Goal: Information Seeking & Learning: Check status

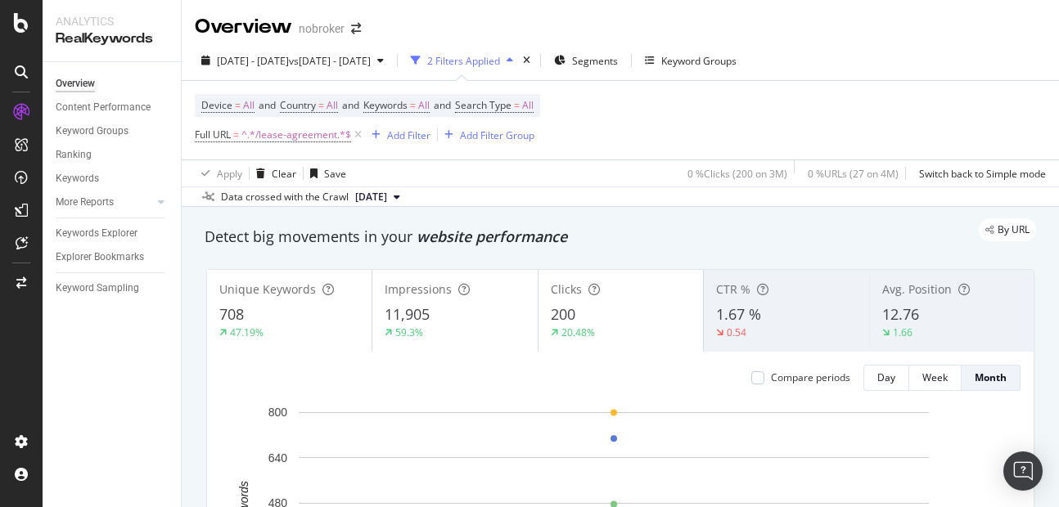
scroll to position [92, 0]
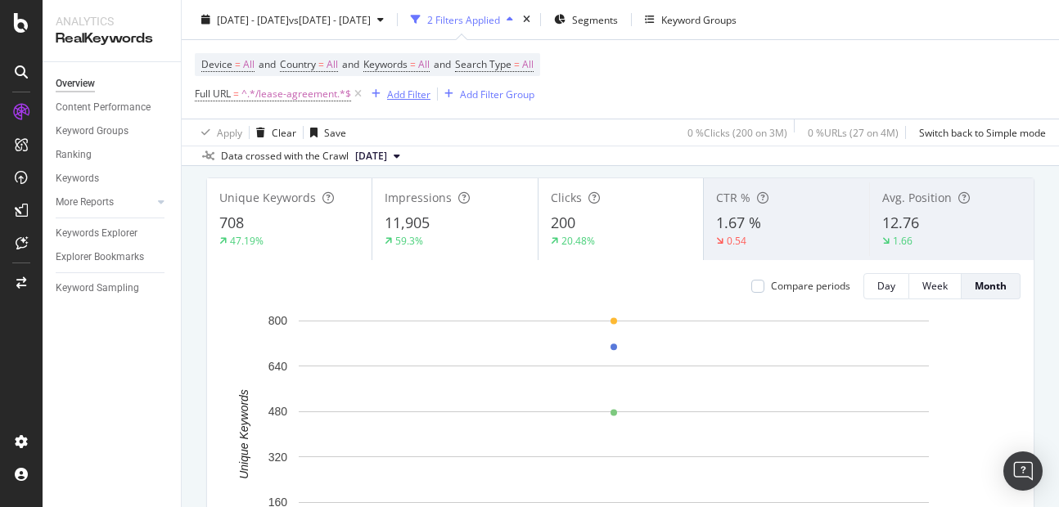
click at [423, 97] on div "Add Filter" at bounding box center [408, 94] width 43 height 14
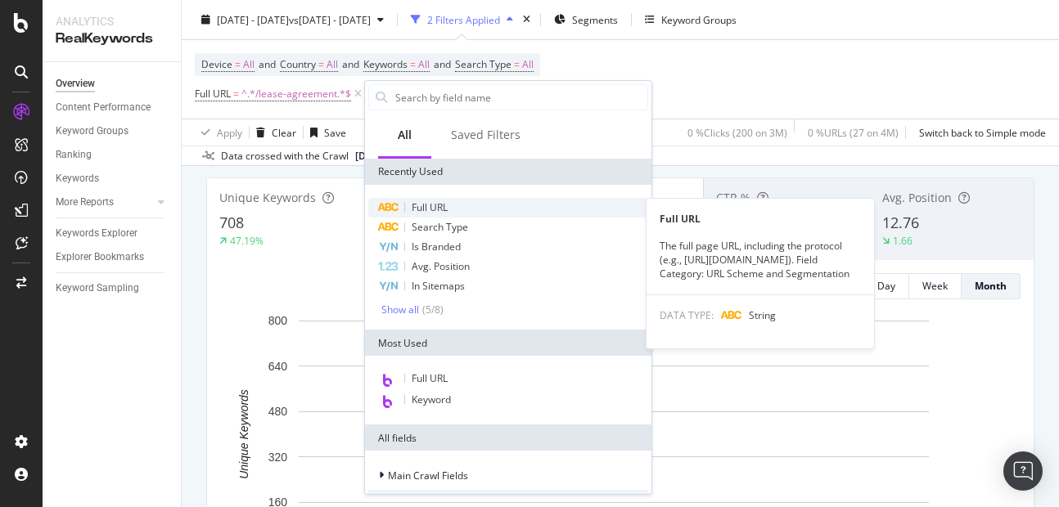
click at [439, 214] on span "Full URL" at bounding box center [430, 207] width 36 height 14
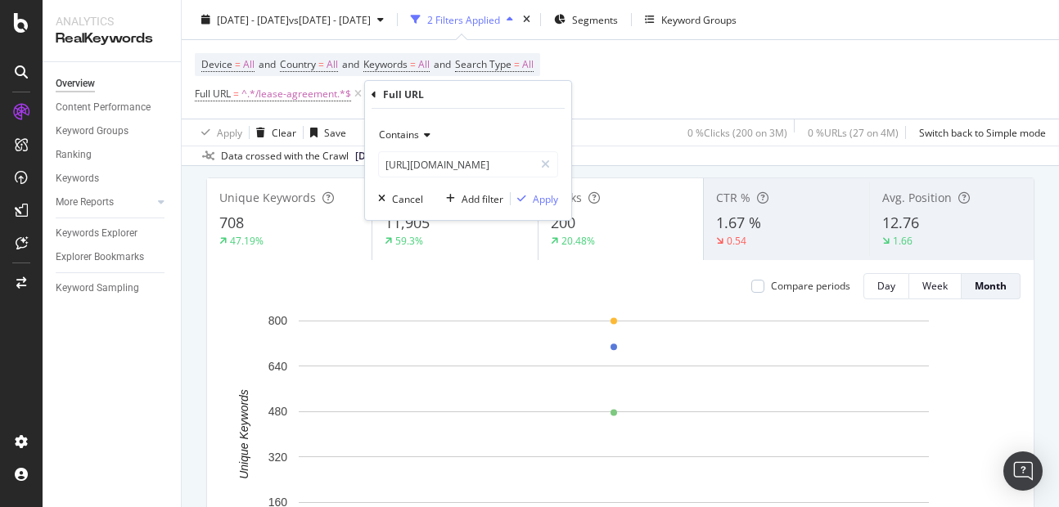
click at [412, 135] on span "Contains" at bounding box center [399, 135] width 40 height 14
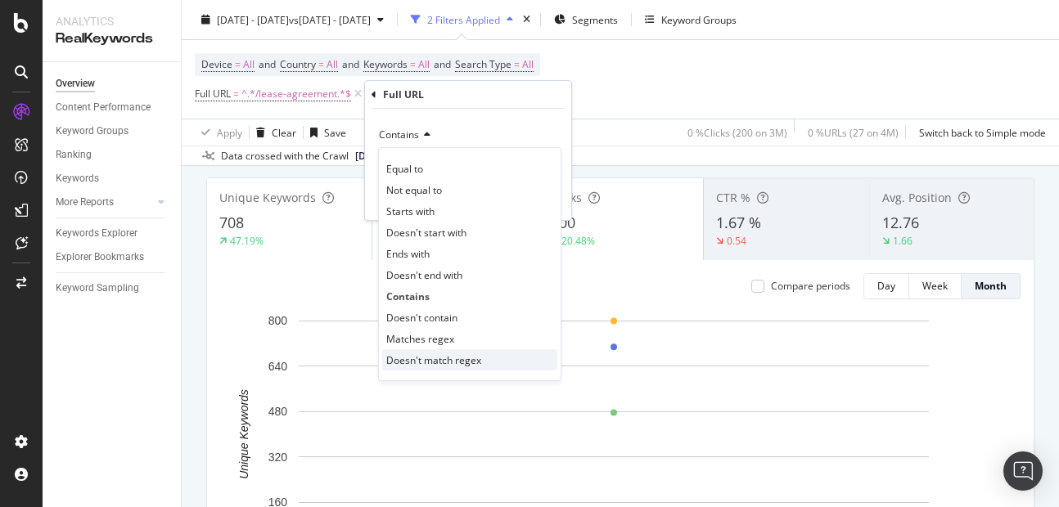
click at [428, 359] on span "Doesn't match regex" at bounding box center [433, 360] width 95 height 14
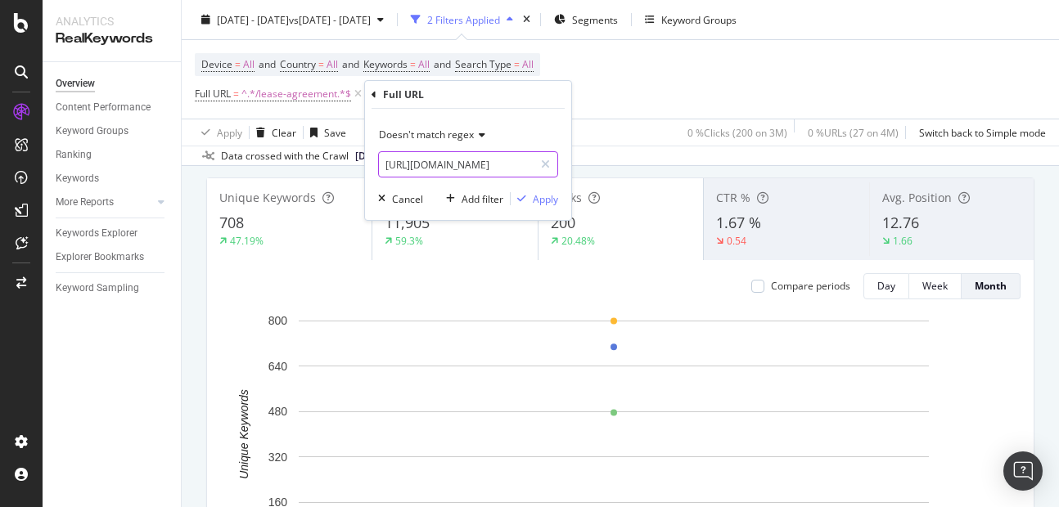
click at [431, 154] on input "[URL][DOMAIN_NAME]" at bounding box center [456, 164] width 155 height 26
type input "\"
type input "blog|forum"
click at [546, 206] on div "Apply" at bounding box center [533, 198] width 47 height 15
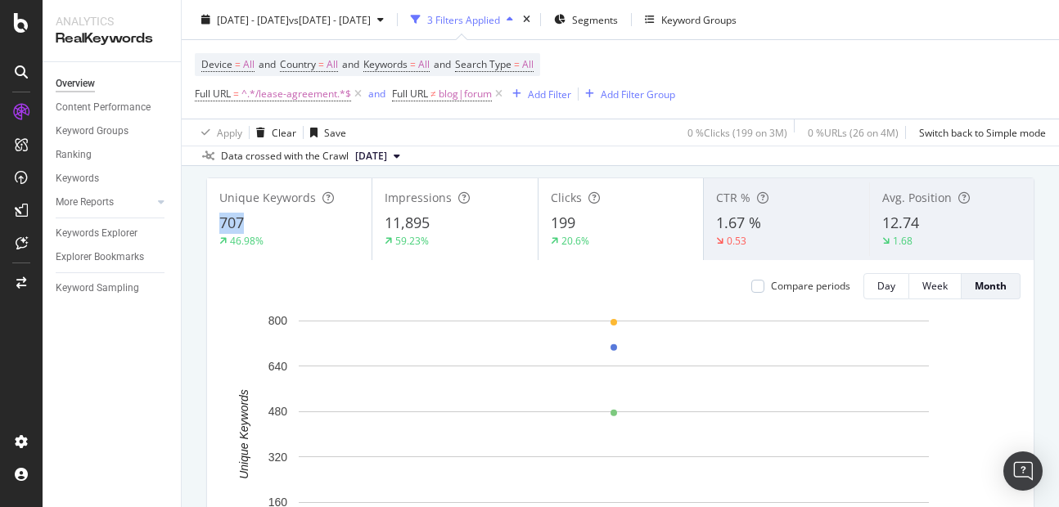
drag, startPoint x: 216, startPoint y: 219, endPoint x: 281, endPoint y: 232, distance: 66.6
click at [281, 232] on div "Unique Keywords 707 46.98%" at bounding box center [289, 219] width 164 height 74
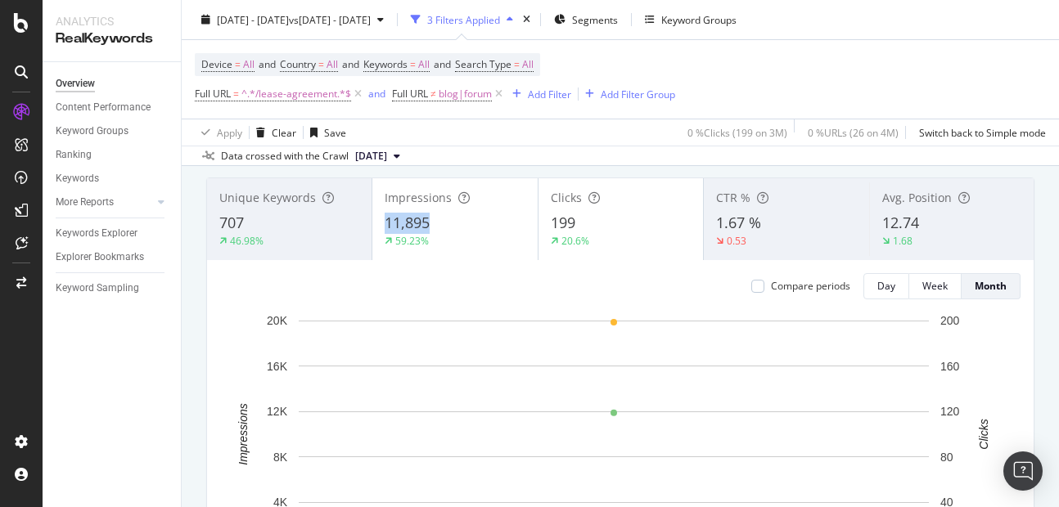
copy span "11,895"
drag, startPoint x: 380, startPoint y: 214, endPoint x: 428, endPoint y: 233, distance: 51.8
click at [428, 233] on div "Impressions 11,895 59.23%" at bounding box center [454, 219] width 164 height 74
